Goal: Navigation & Orientation: Find specific page/section

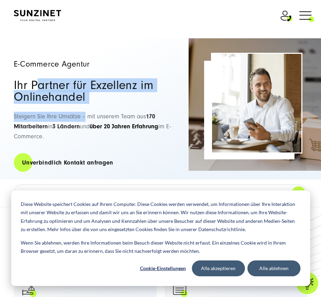
drag, startPoint x: 36, startPoint y: 79, endPoint x: 85, endPoint y: 104, distance: 55.4
click at [85, 104] on div "E-Commerce Agentur Ihr Partner für Exzellenz im Onlinehandel Steigern Sie Ihre …" at bounding box center [95, 108] width 163 height 141
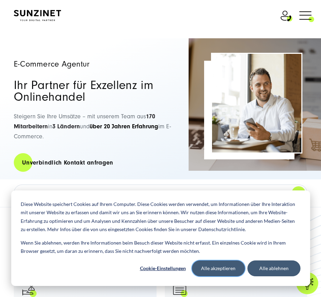
click at [206, 269] on button "Alle akzeptieren" at bounding box center [218, 269] width 53 height 16
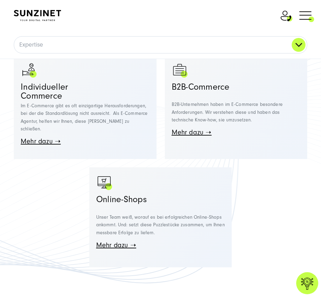
scroll to position [207, 0]
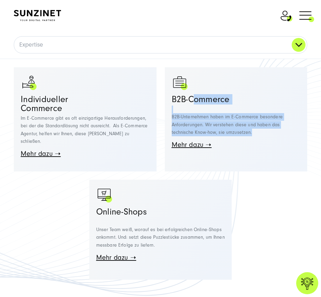
drag, startPoint x: 195, startPoint y: 97, endPoint x: 256, endPoint y: 133, distance: 70.9
click at [256, 133] on div "B2B-Commerce B2B-Unternehmen haben im E-Commerce besondere Anforderungen. Wir v…" at bounding box center [236, 122] width 129 height 54
click at [256, 133] on p "B2B-Unternehmen haben im E-Commerce besondere Anforderungen. Wir verstehen dies…" at bounding box center [236, 121] width 129 height 31
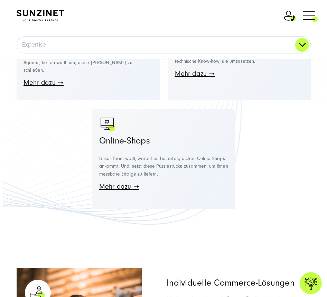
scroll to position [380, 0]
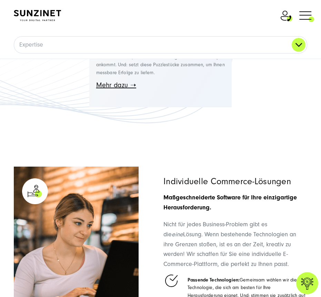
click at [315, 18] on span at bounding box center [315, 15] width 0 height 17
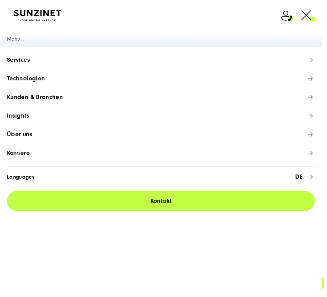
click at [27, 152] on span "Karriere" at bounding box center [18, 153] width 23 height 7
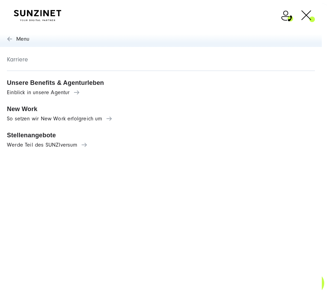
click at [21, 129] on link "Stellenangebote Werde Teil des SUNZIversum" at bounding box center [160, 140] width 321 height 26
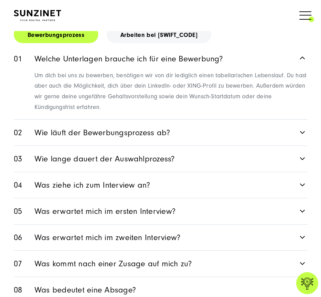
scroll to position [1174, 0]
